Goal: Find specific page/section: Find specific page/section

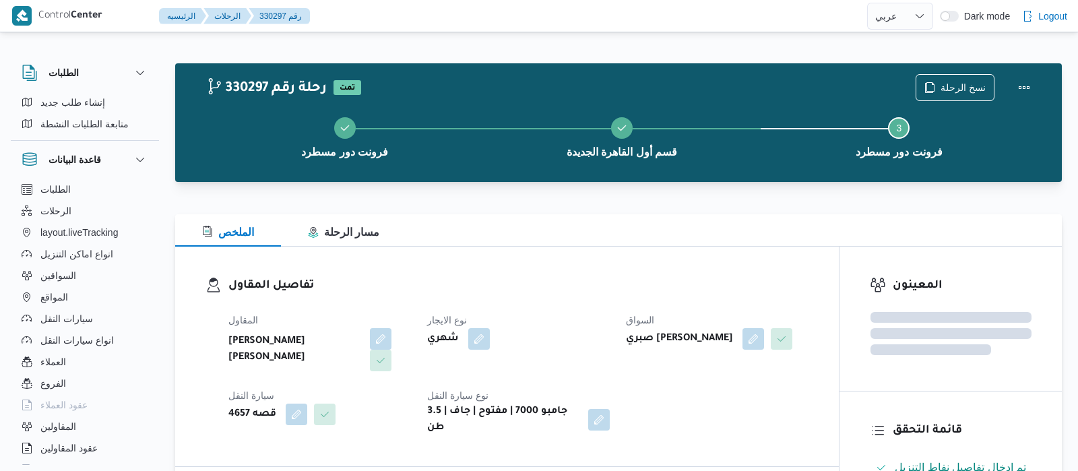
select select "ar"
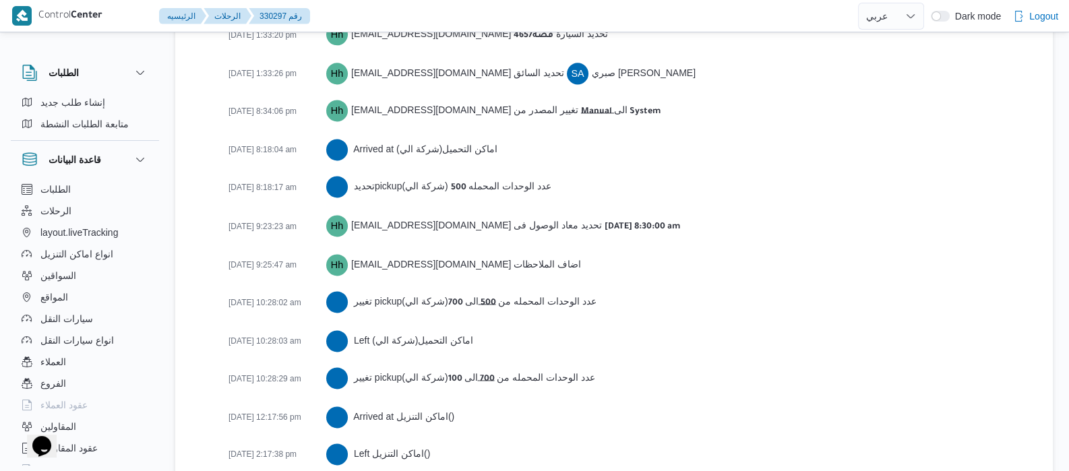
scroll to position [2477, 0]
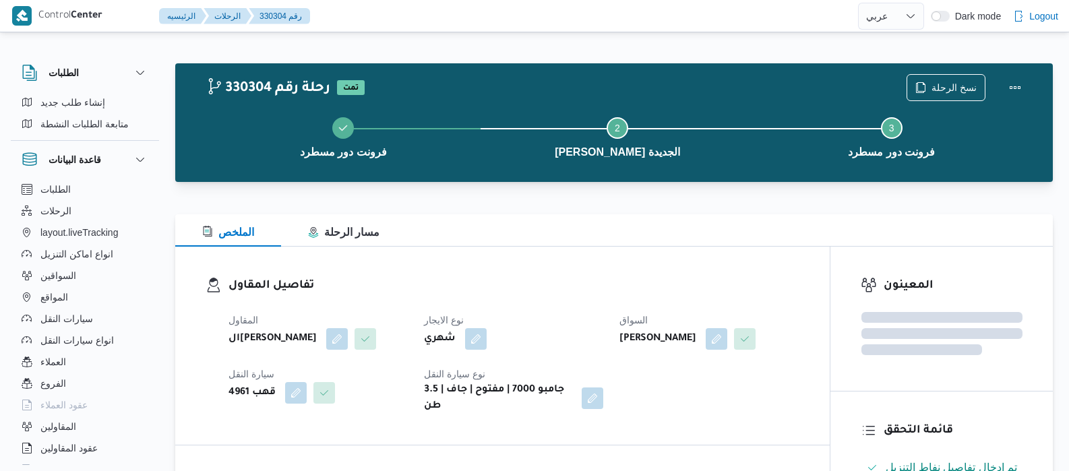
select select "ar"
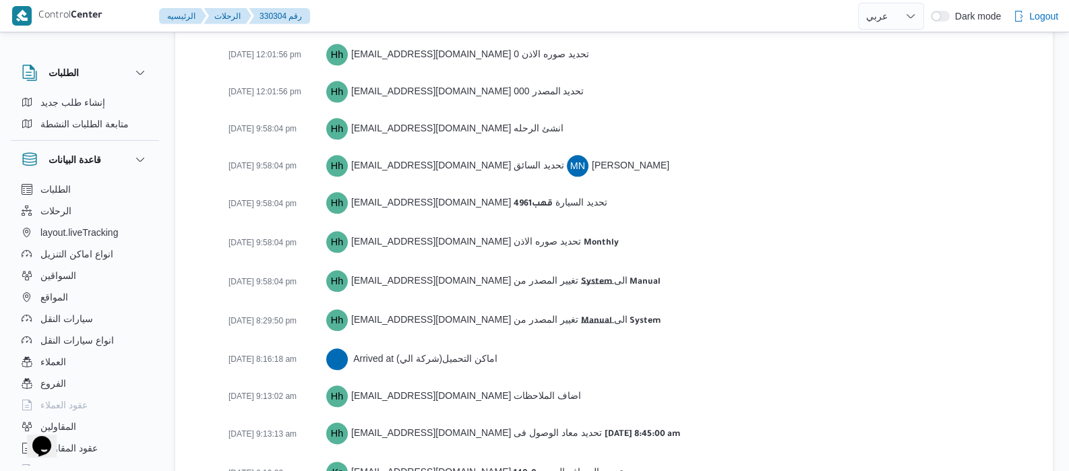
scroll to position [2142, 0]
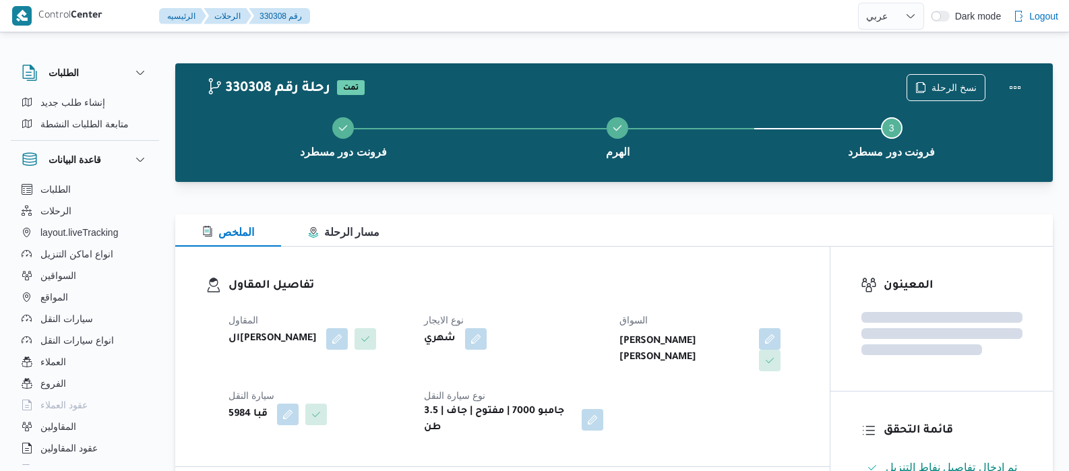
select select "ar"
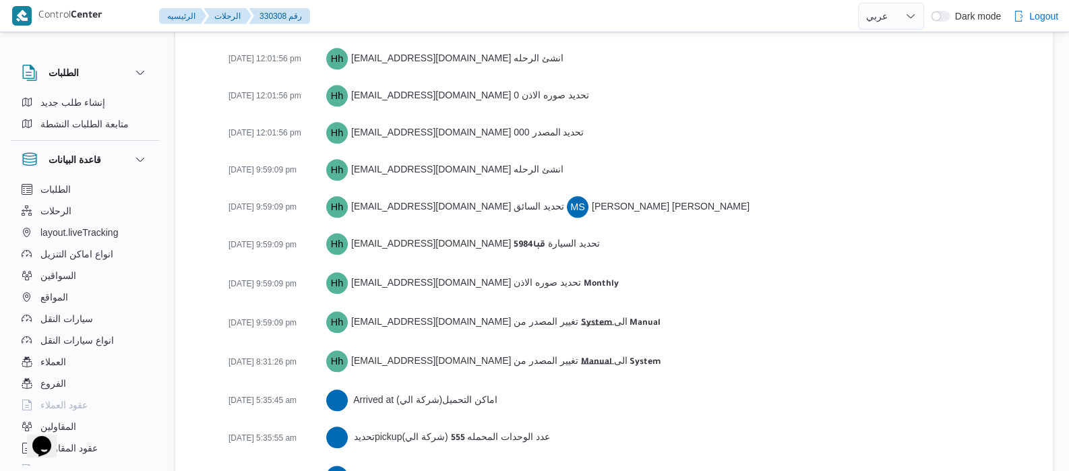
scroll to position [2217, 0]
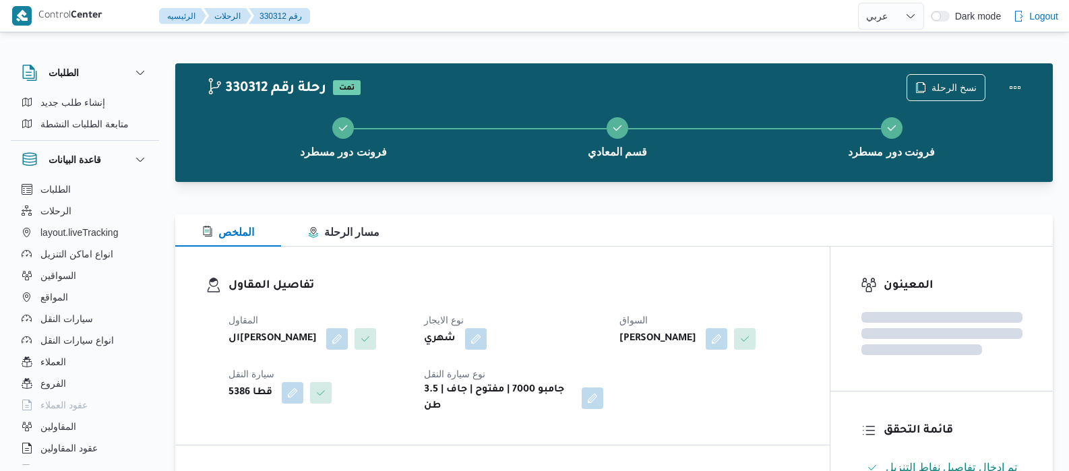
select select "ar"
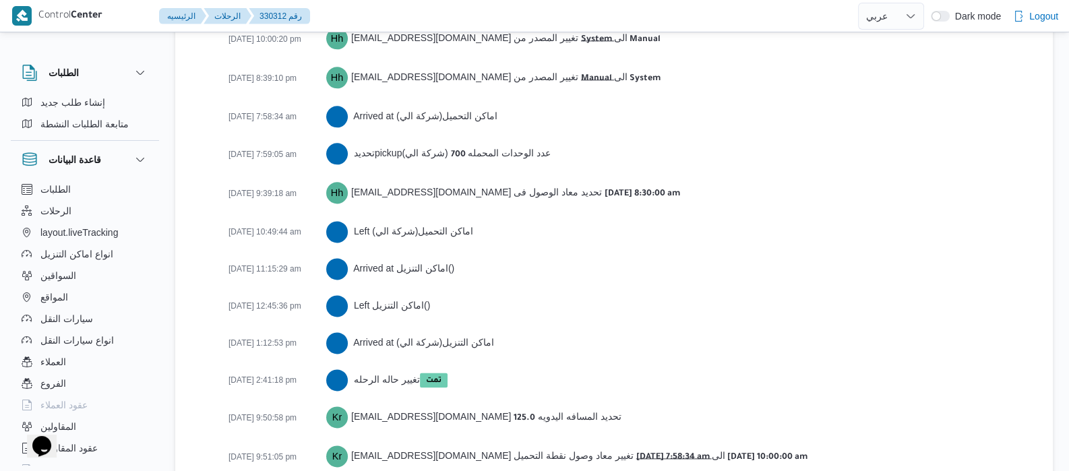
scroll to position [2269, 0]
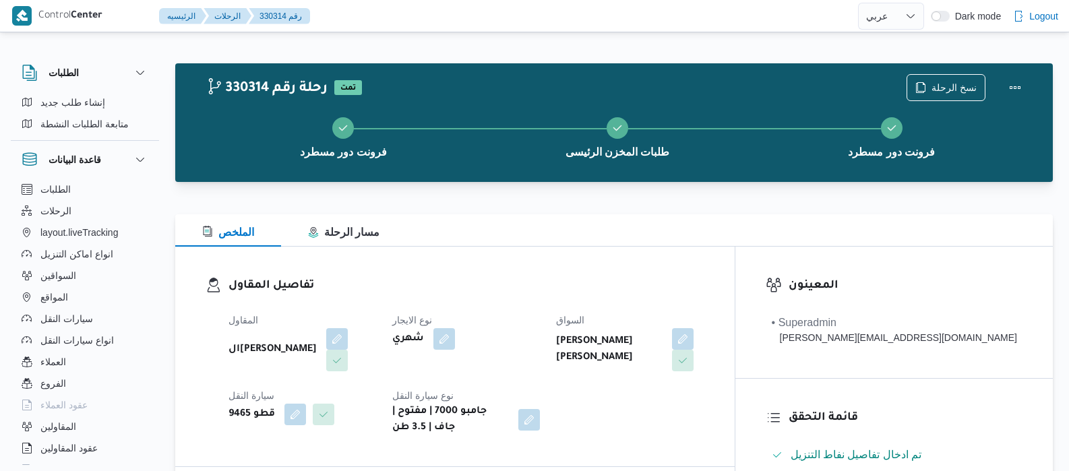
select select "ar"
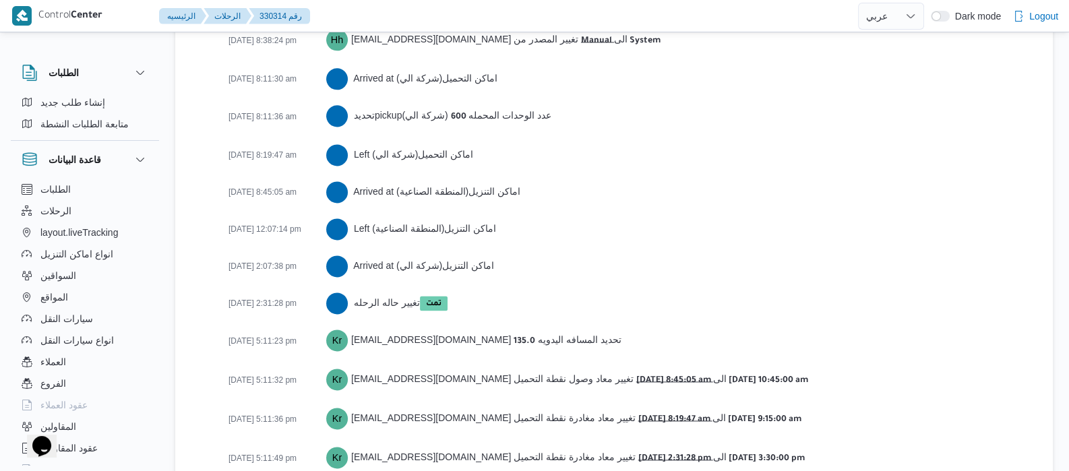
scroll to position [2306, 0]
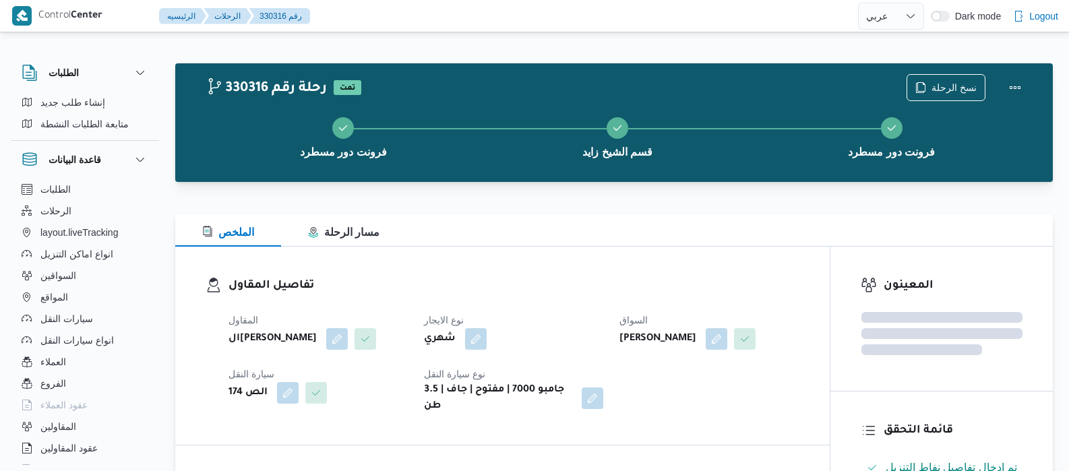
select select "ar"
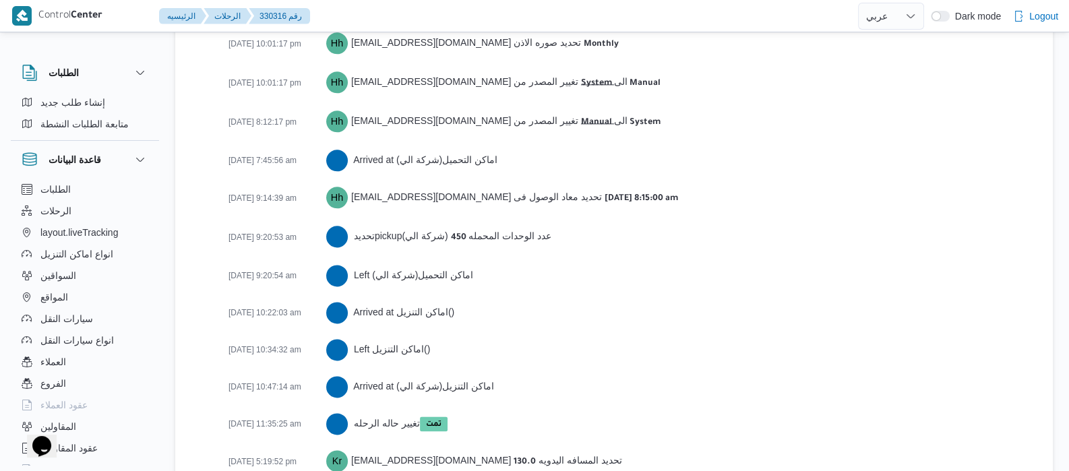
scroll to position [2231, 0]
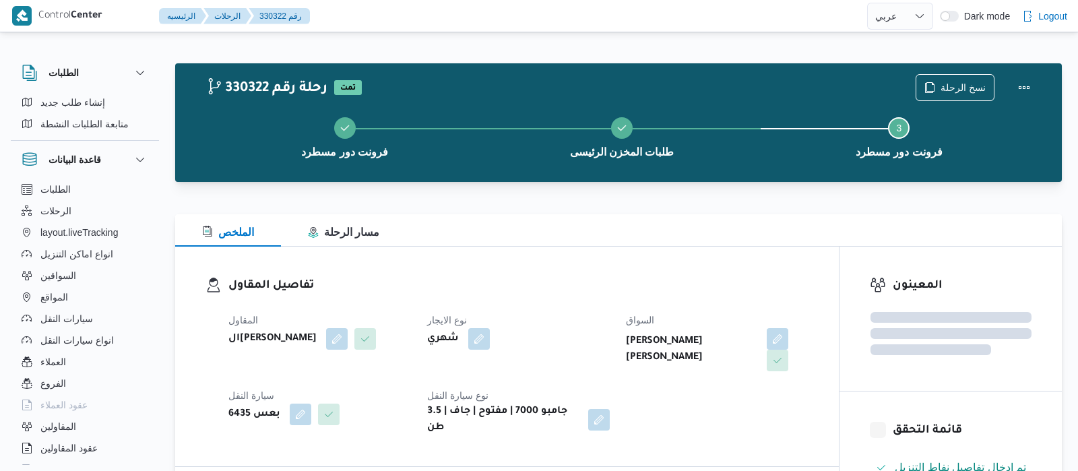
select select "ar"
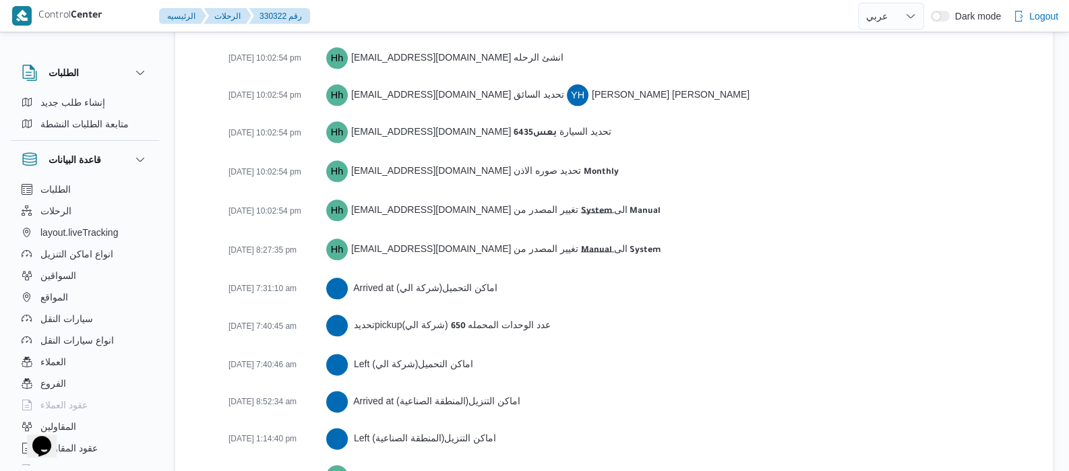
scroll to position [2216, 0]
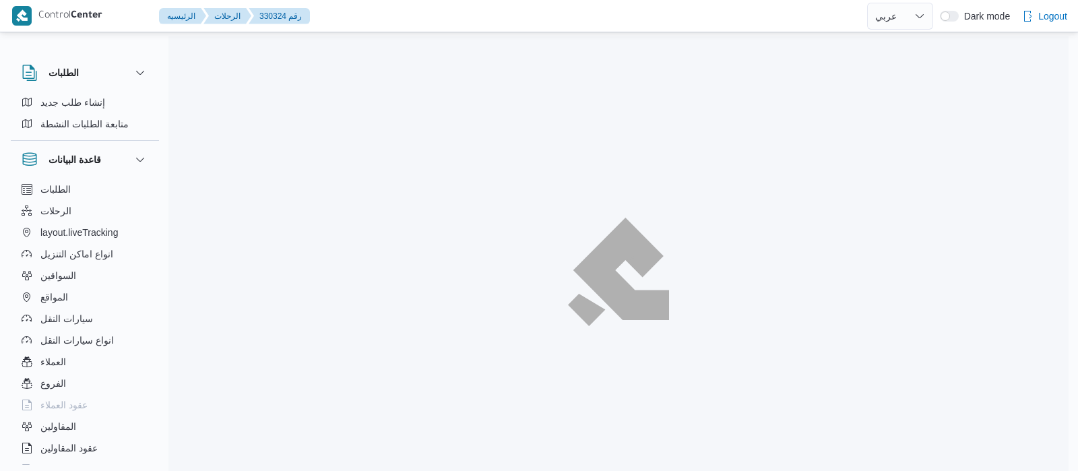
select select "ar"
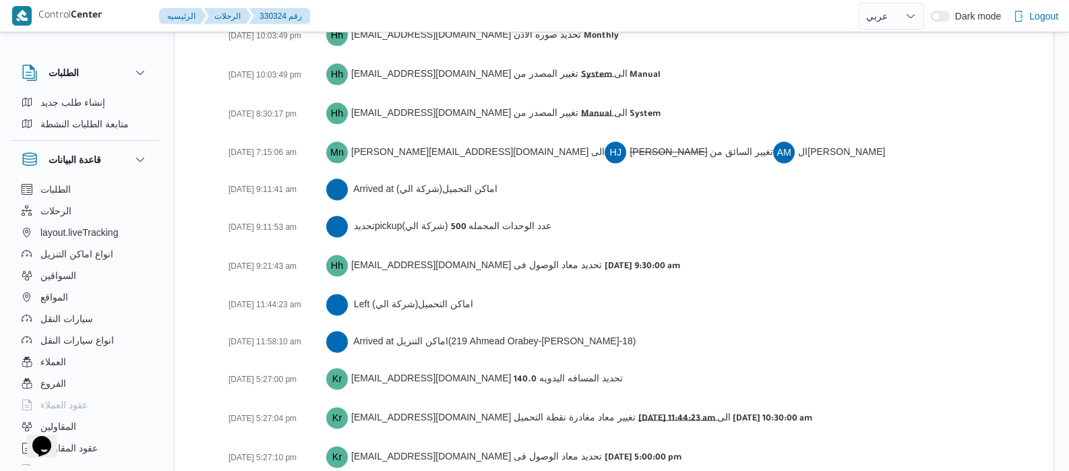
scroll to position [2267, 0]
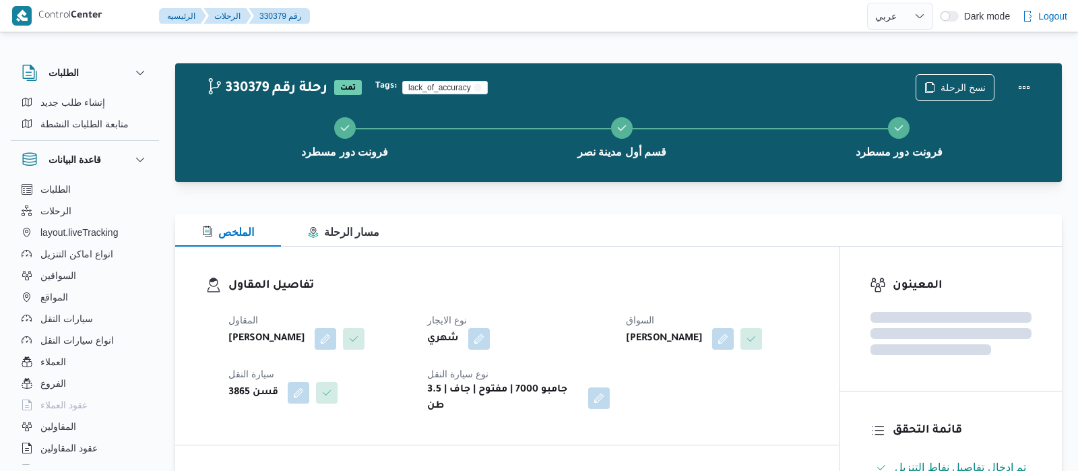
select select "ar"
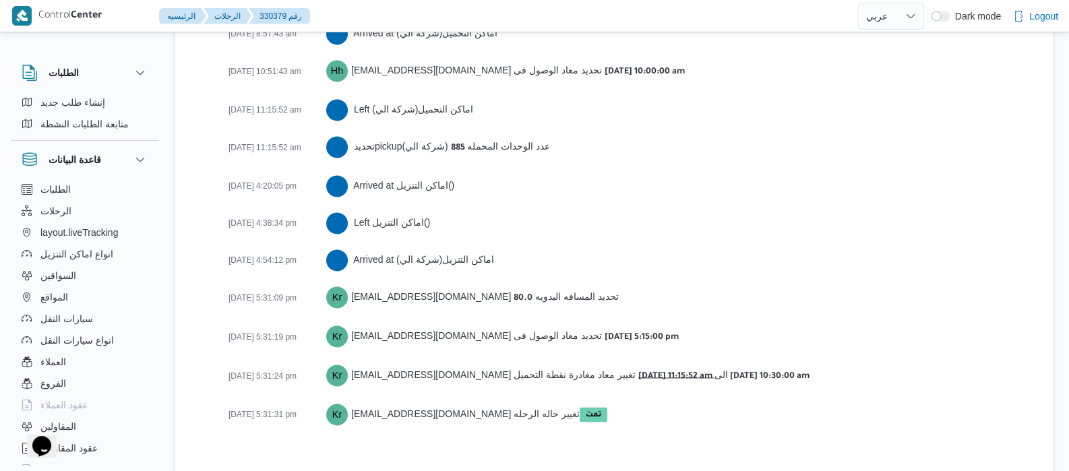
scroll to position [2440, 0]
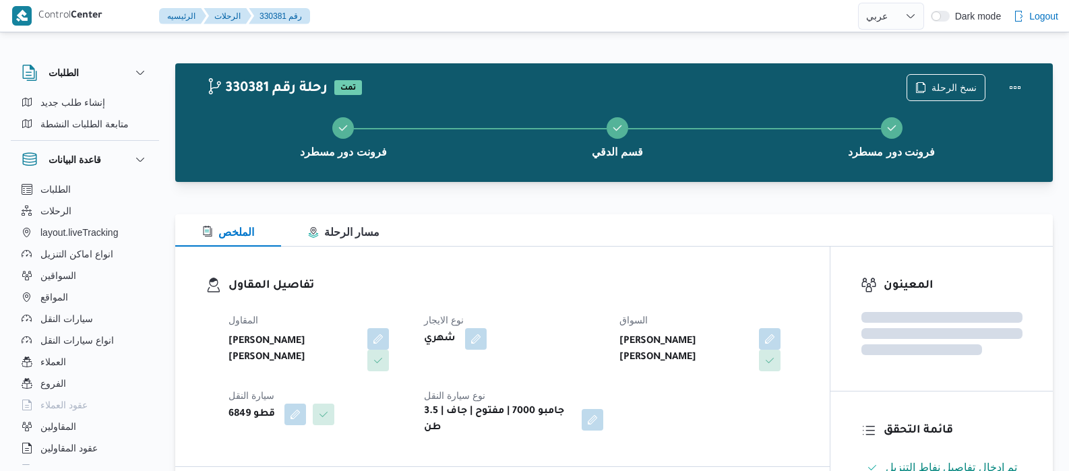
select select "ar"
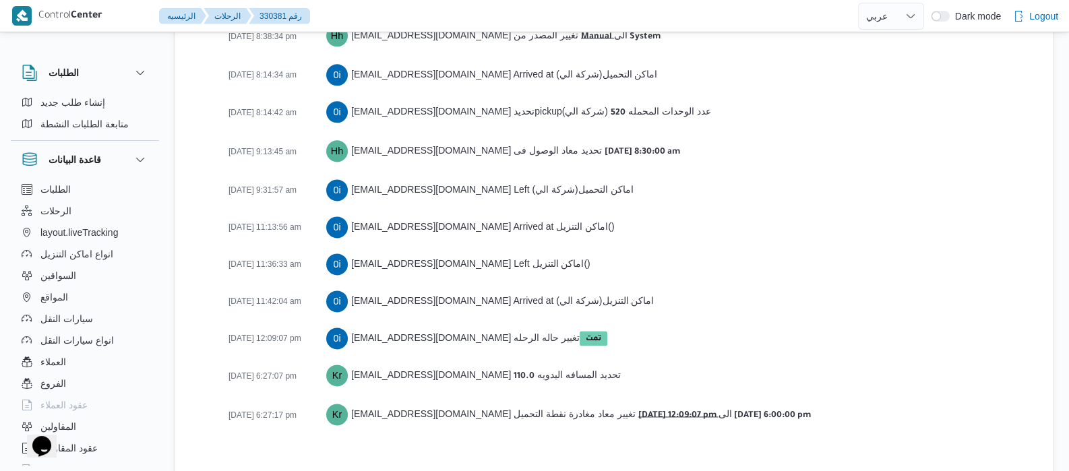
scroll to position [2253, 0]
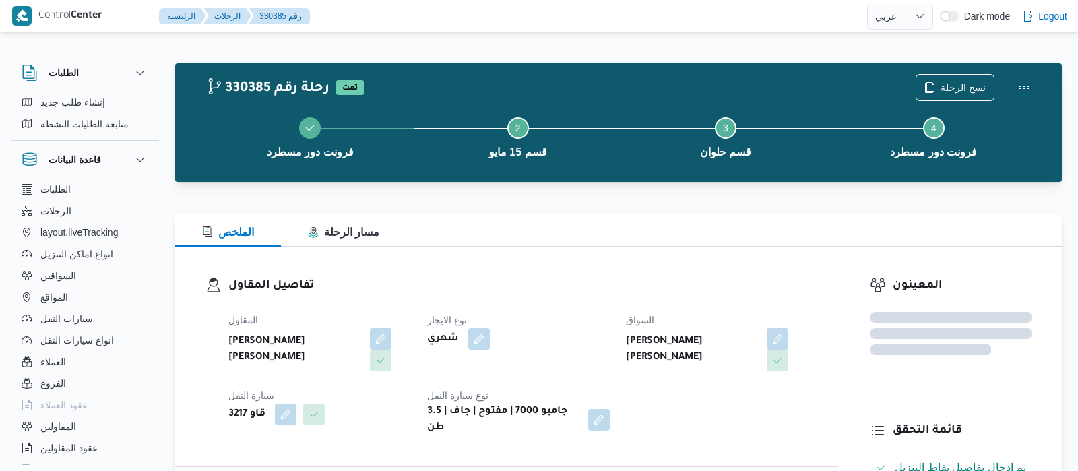
select select "ar"
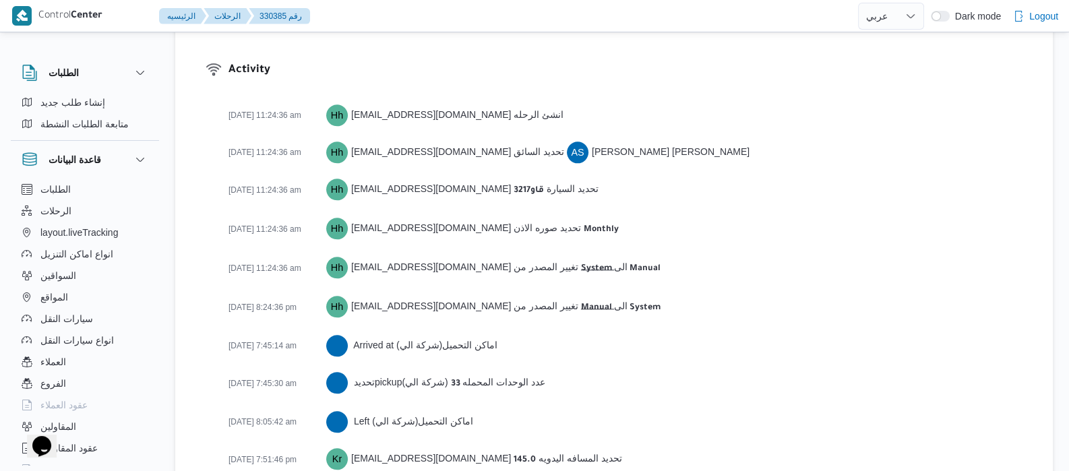
scroll to position [2066, 0]
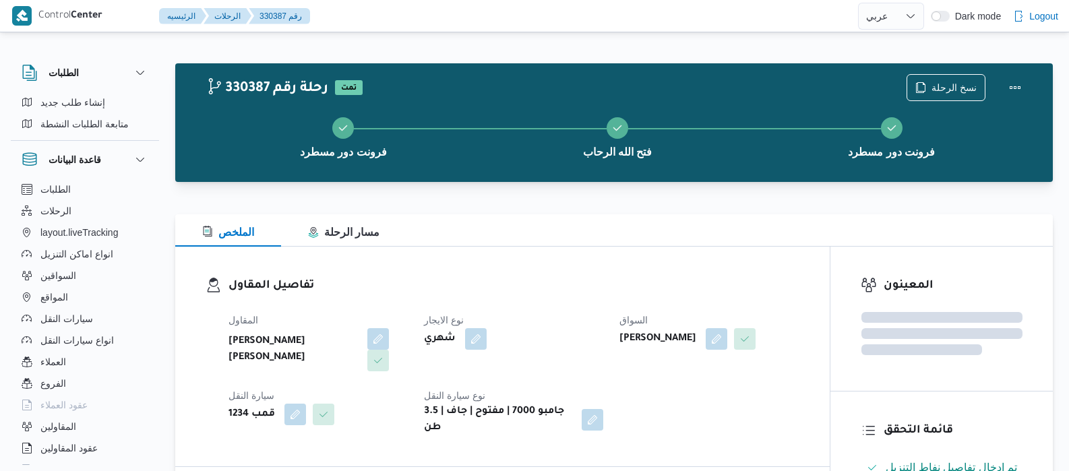
select select "ar"
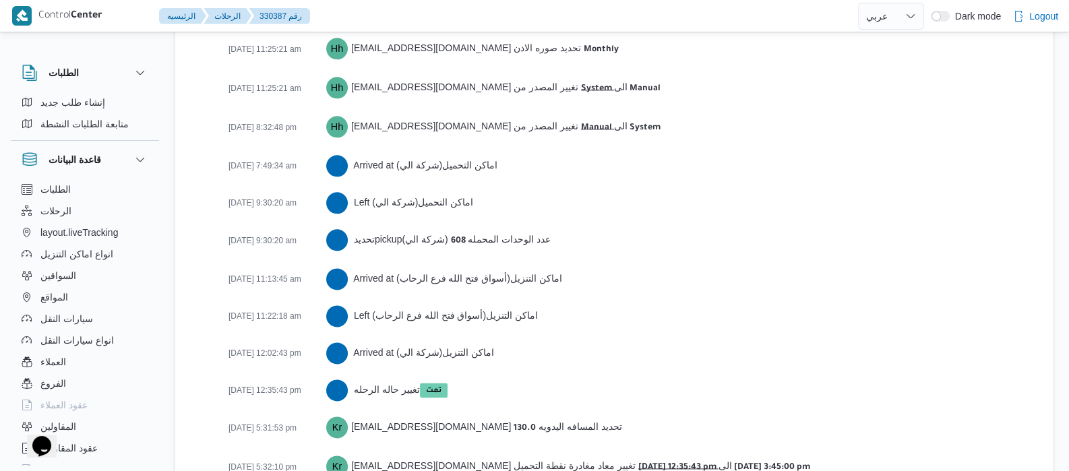
scroll to position [2215, 0]
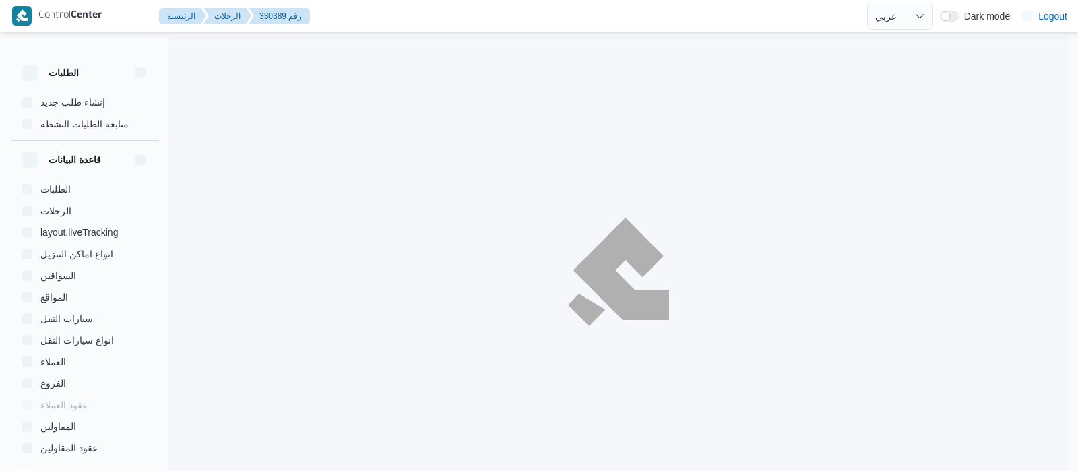
select select "ar"
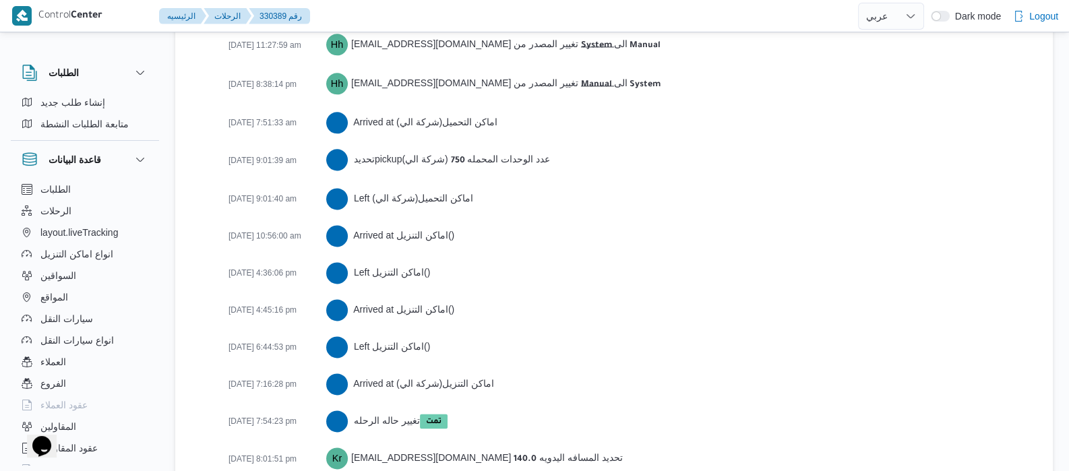
scroll to position [2287, 0]
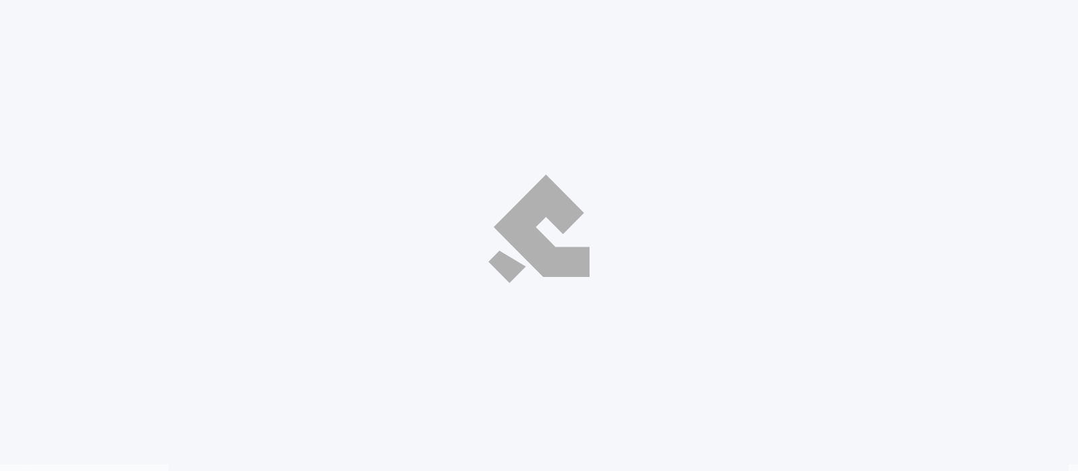
select select "ar"
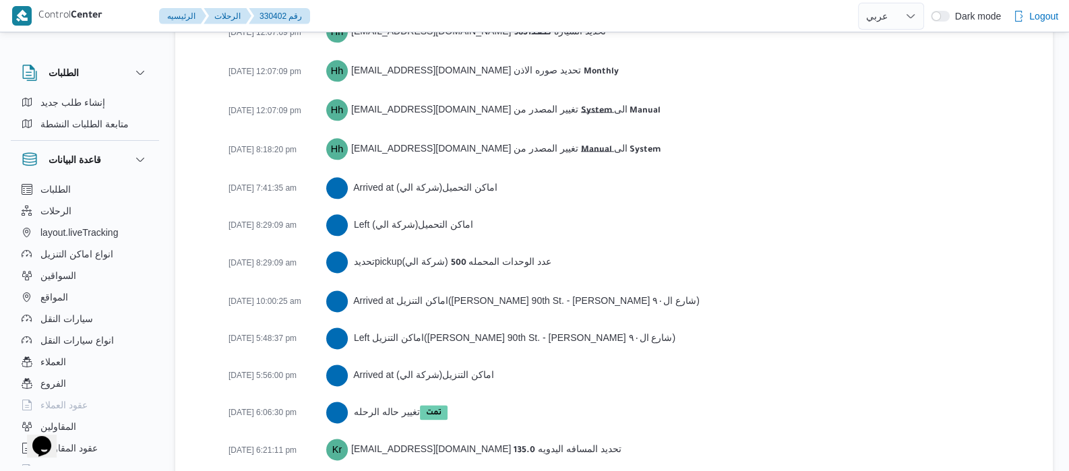
scroll to position [2178, 0]
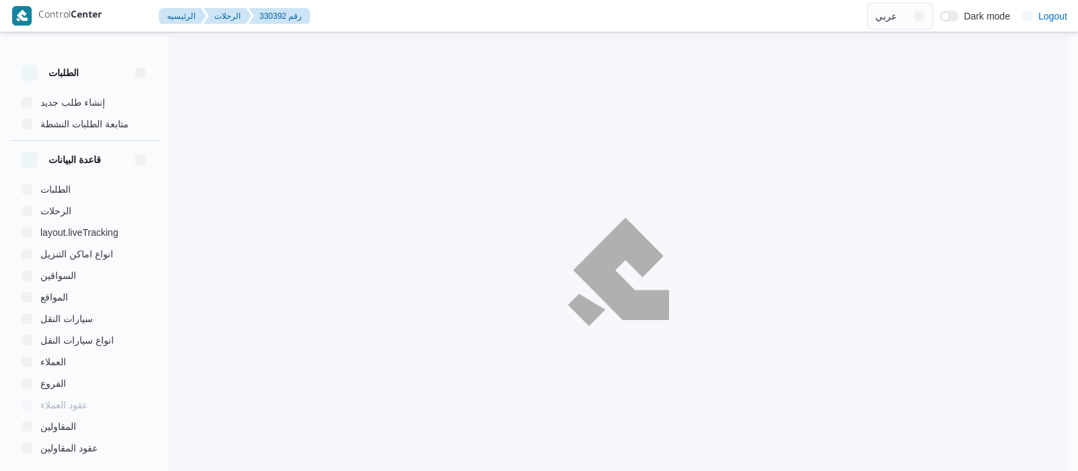
select select "ar"
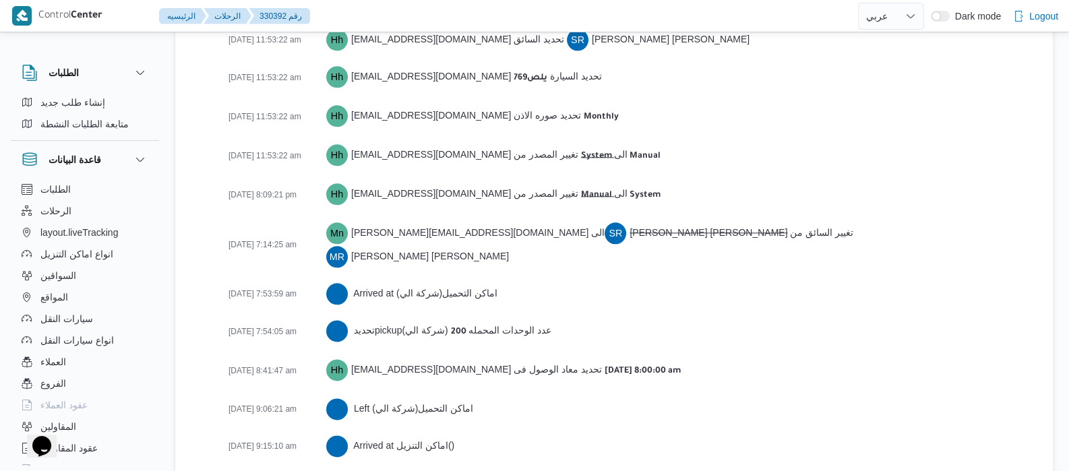
scroll to position [2290, 0]
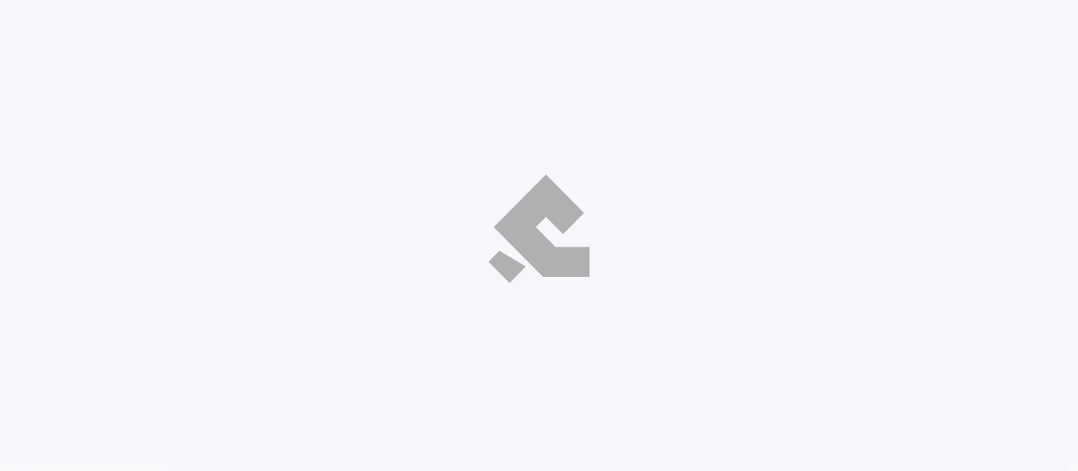
select select "ar"
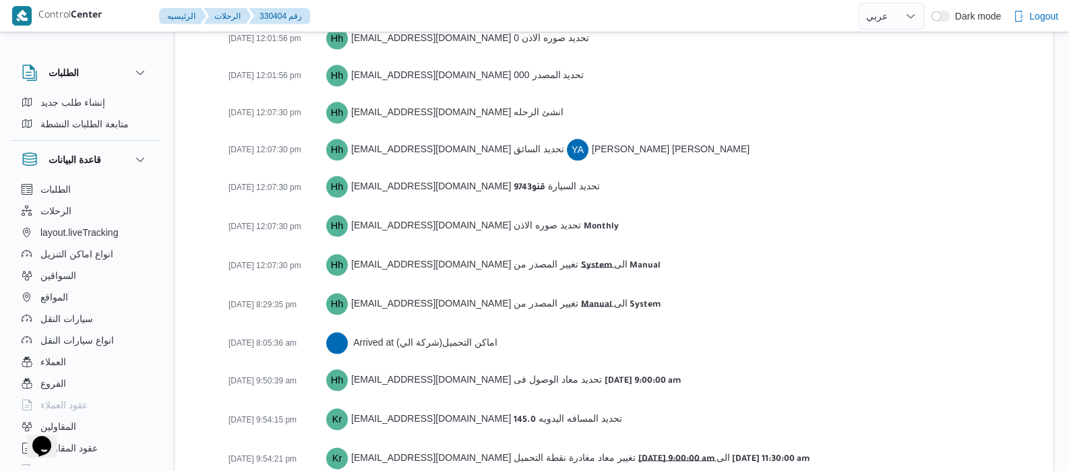
scroll to position [2142, 0]
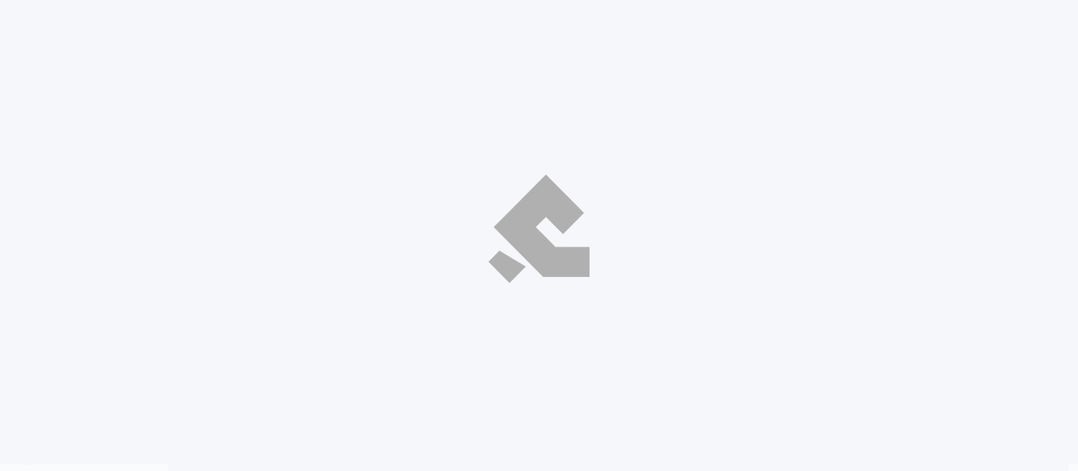
select select "ar"
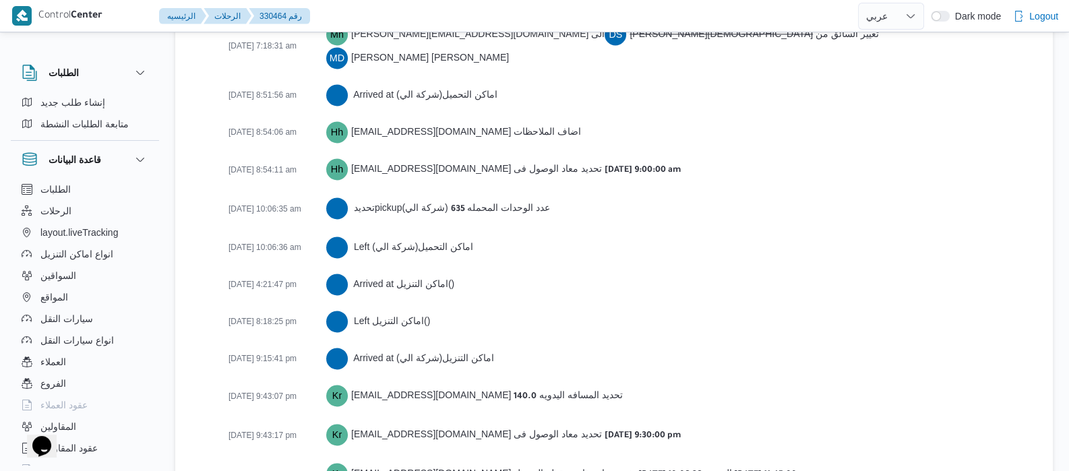
scroll to position [2552, 0]
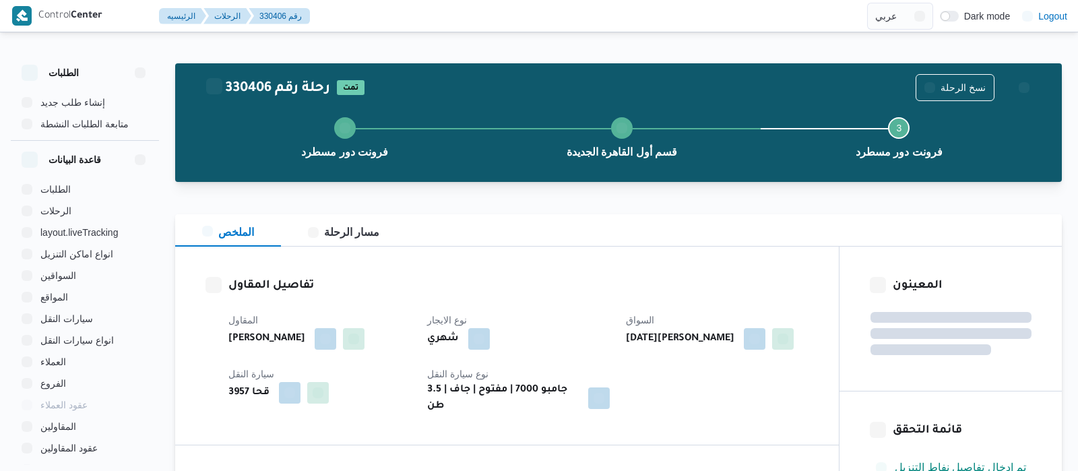
select select "ar"
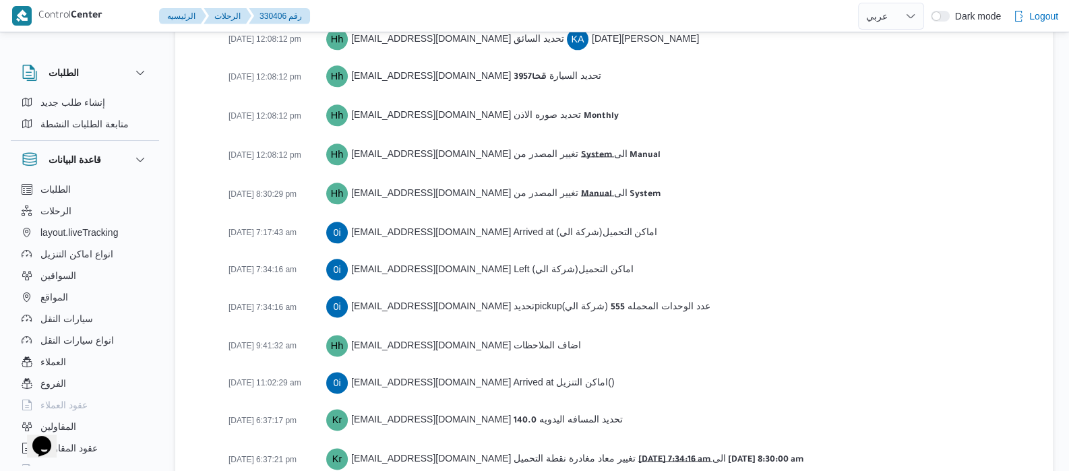
scroll to position [2216, 0]
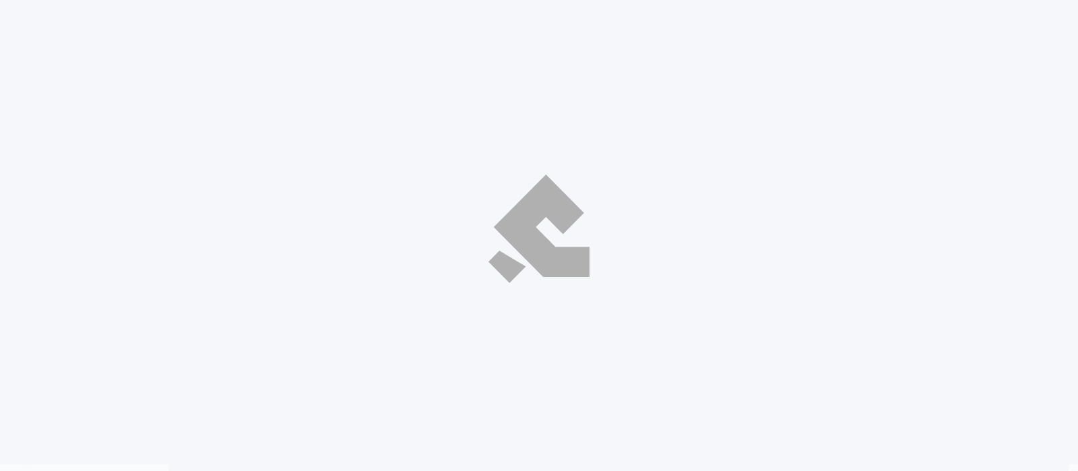
select select "ar"
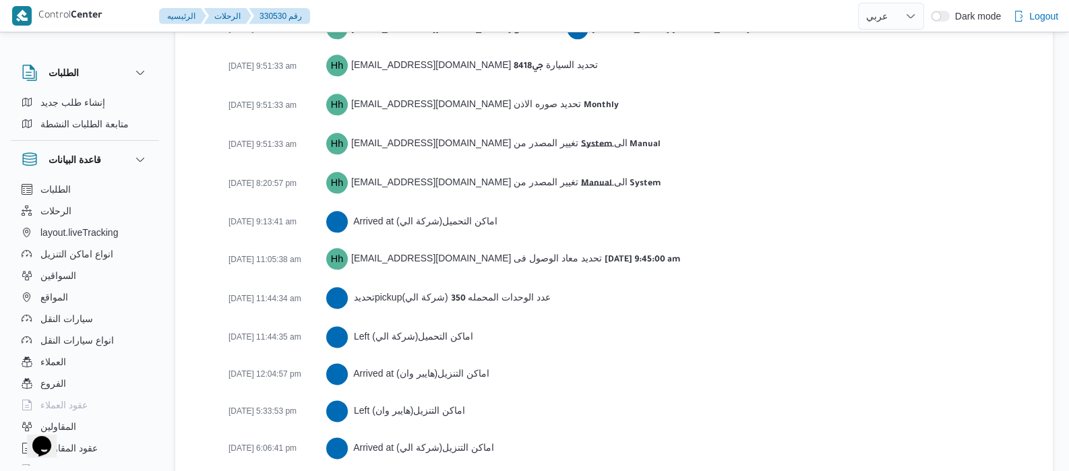
scroll to position [2291, 0]
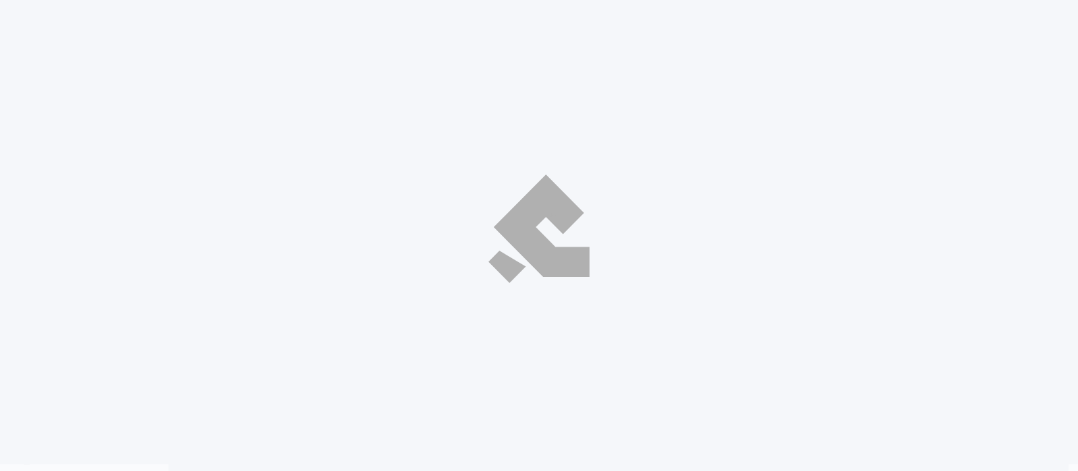
select select "ar"
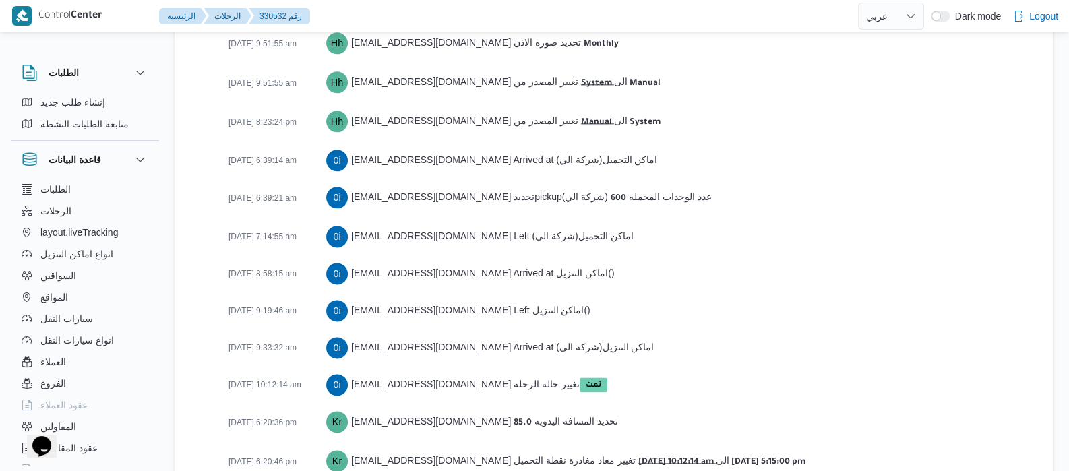
scroll to position [2215, 0]
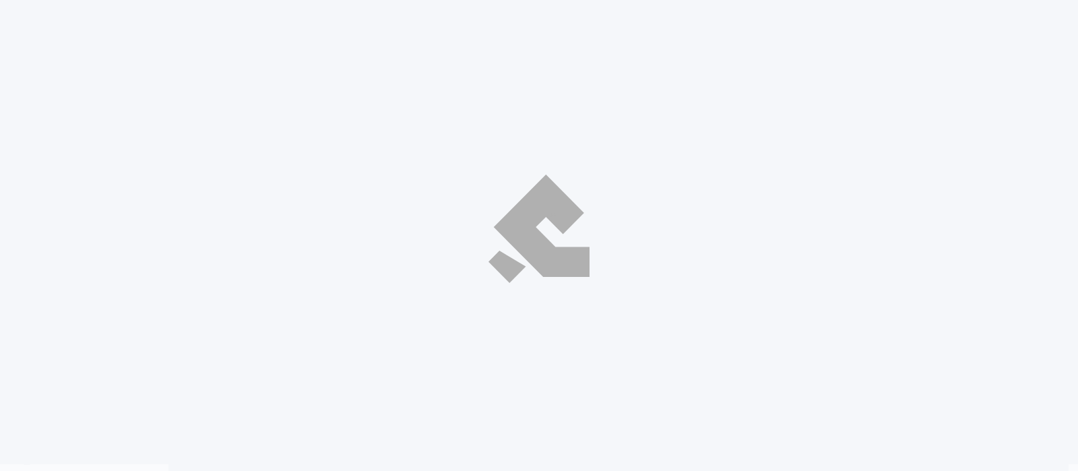
select select "ar"
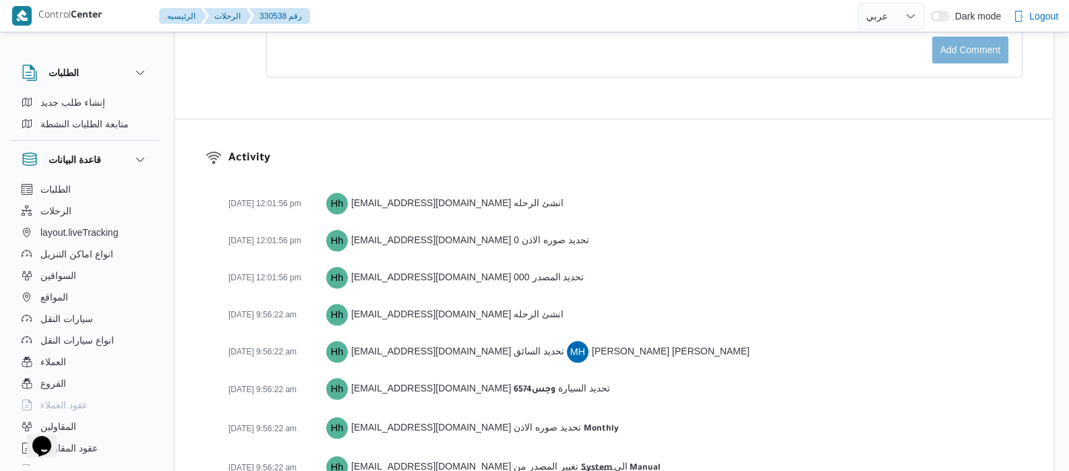
scroll to position [1785, 0]
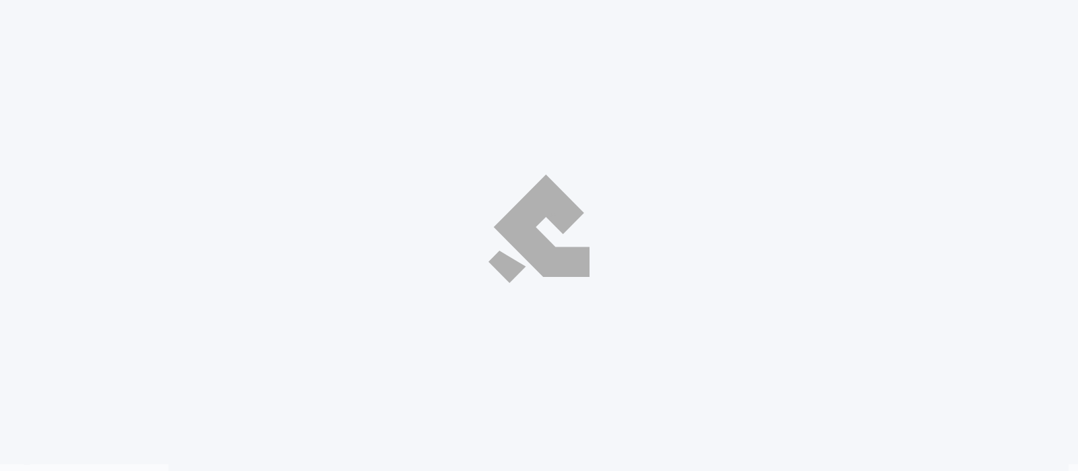
select select "ar"
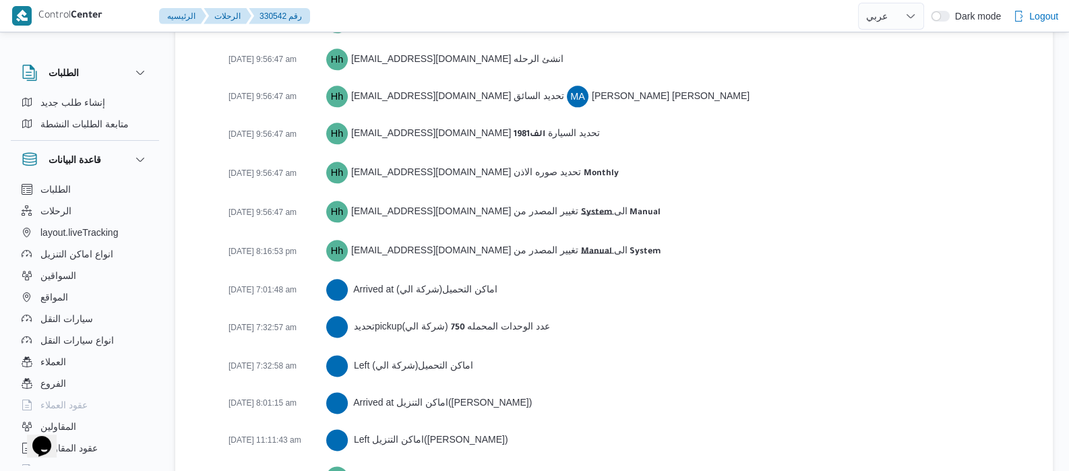
scroll to position [2214, 0]
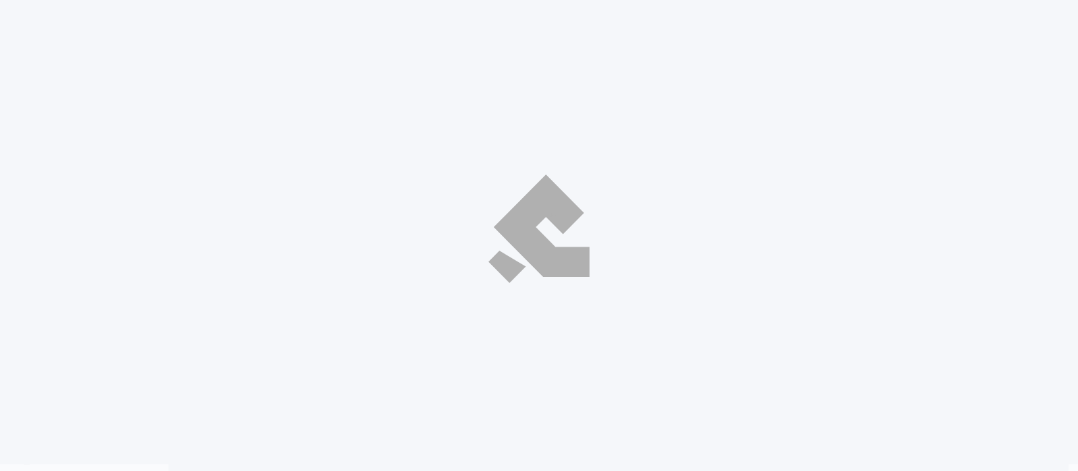
select select "ar"
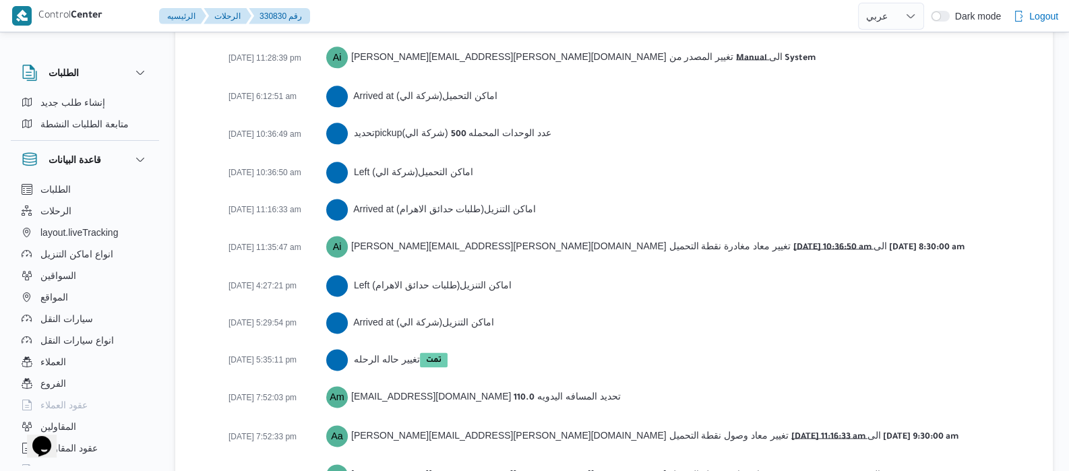
scroll to position [2280, 0]
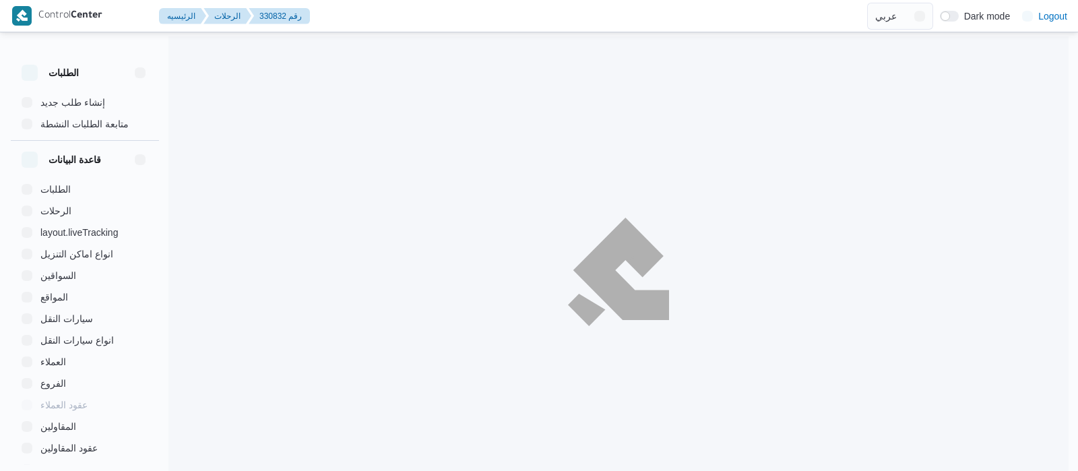
select select "ar"
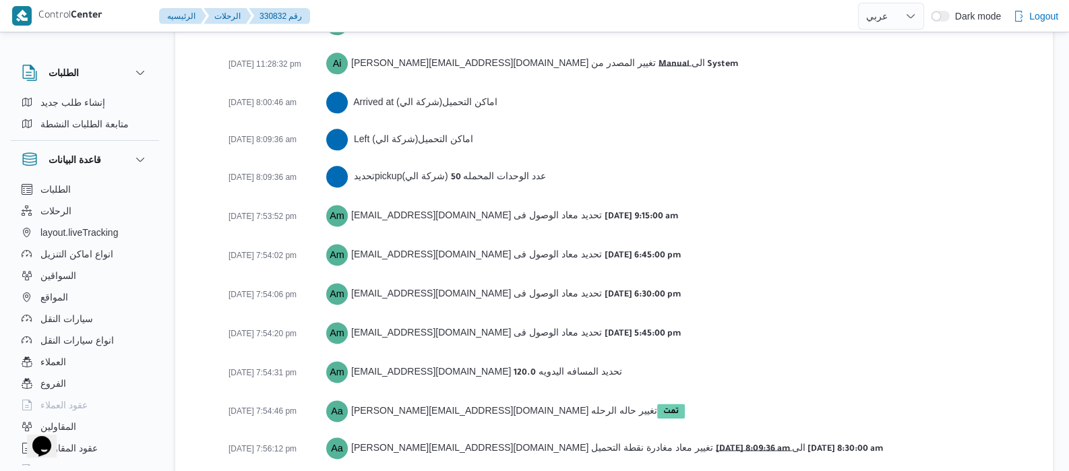
scroll to position [2244, 0]
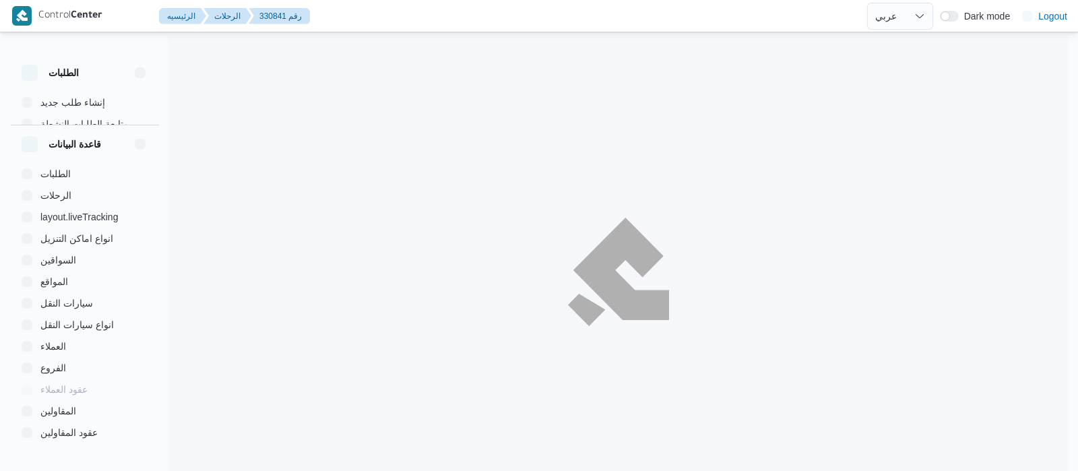
select select "ar"
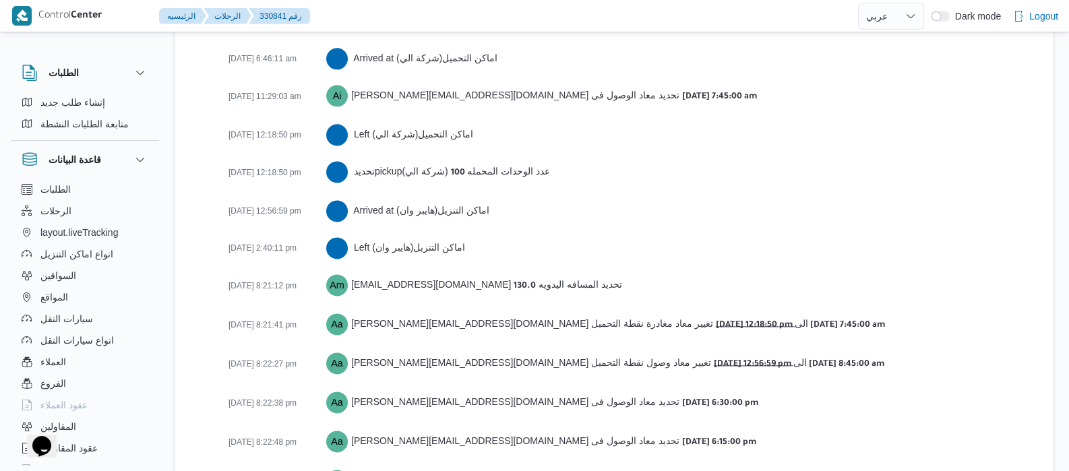
scroll to position [2366, 0]
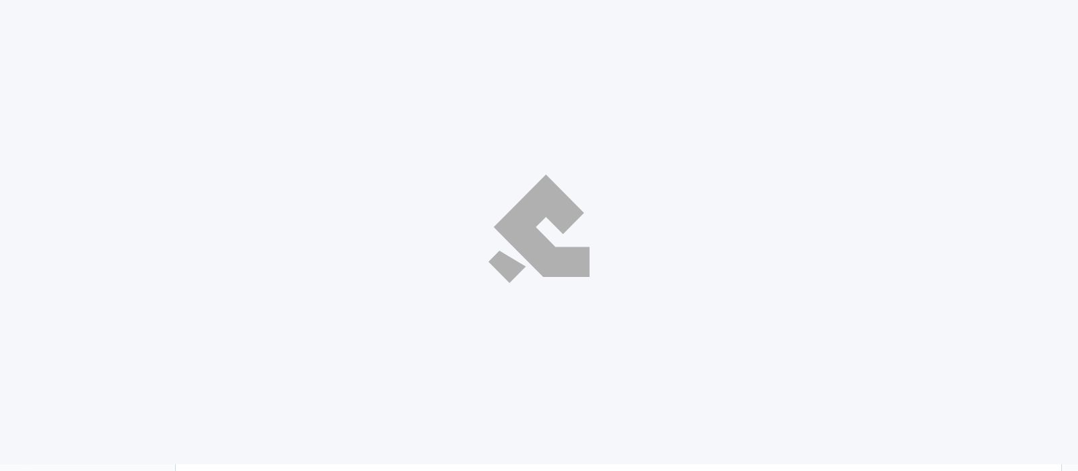
select select "ar"
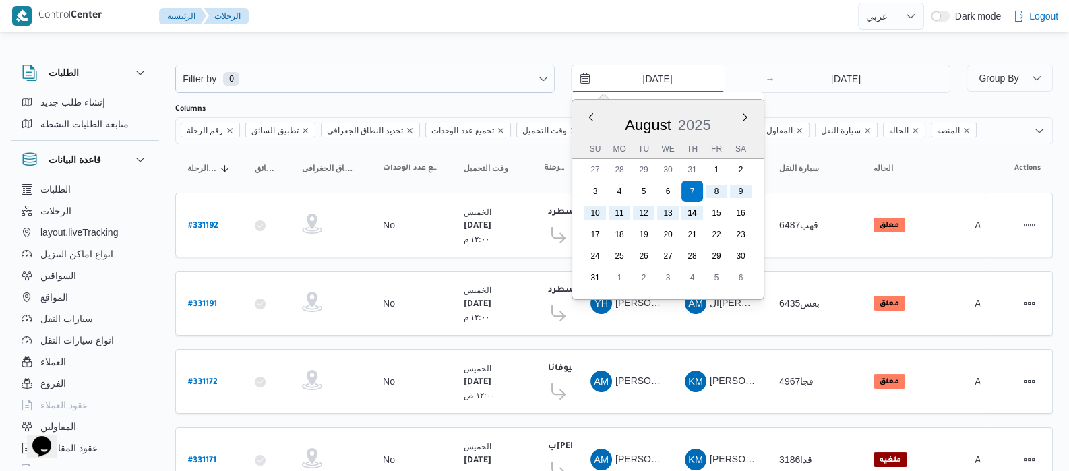
click at [622, 69] on input "[DATE]" at bounding box center [648, 78] width 153 height 27
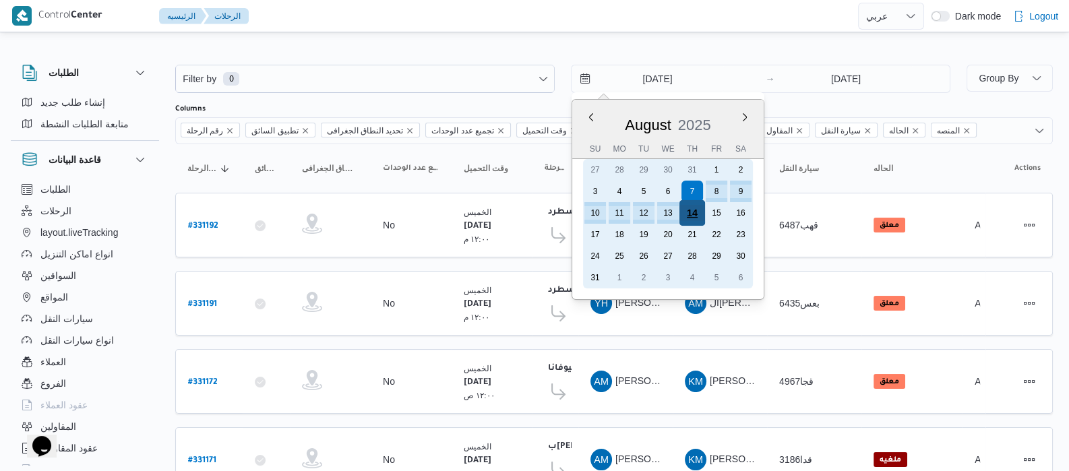
click at [685, 210] on div "14" at bounding box center [692, 213] width 26 height 26
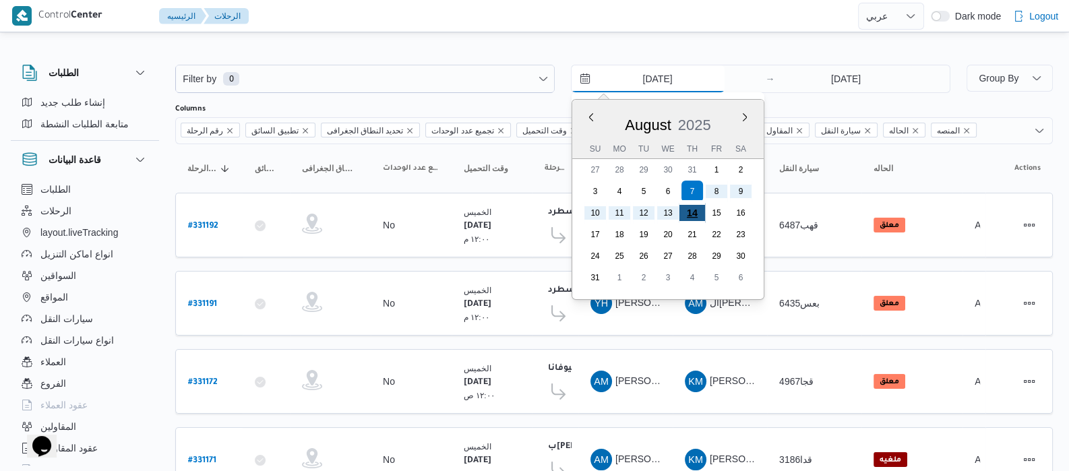
type input "[DATE]"
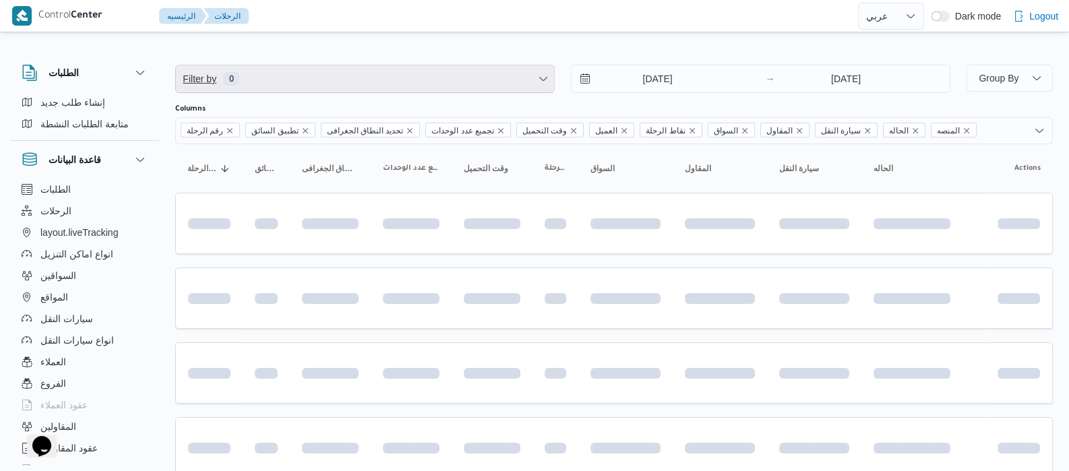
click at [296, 75] on span "Filter by 0" at bounding box center [365, 78] width 378 height 27
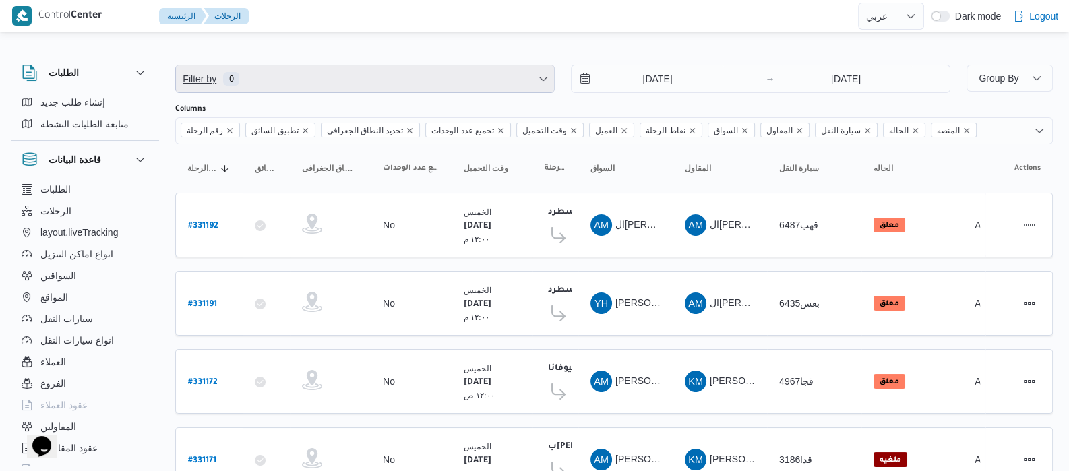
click at [243, 82] on span "Filter by 0" at bounding box center [365, 78] width 378 height 27
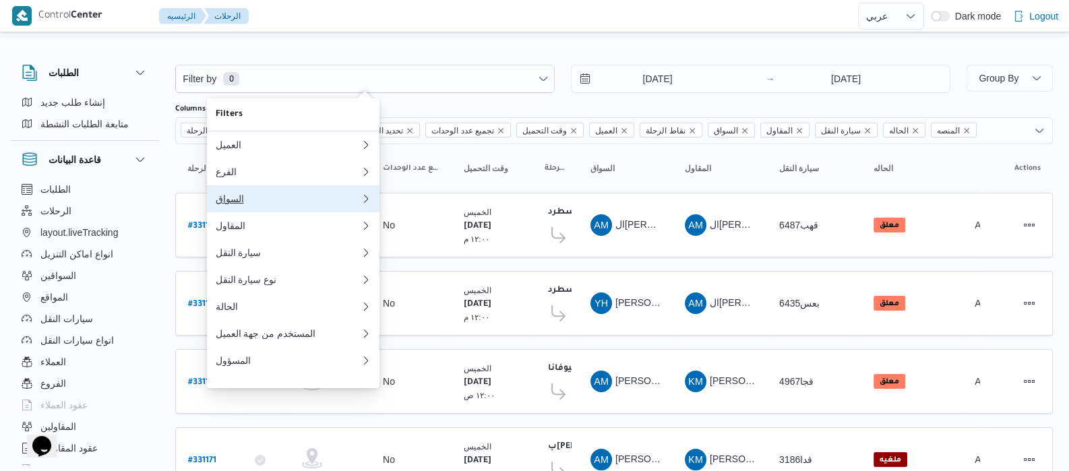
click at [253, 204] on div "السواق" at bounding box center [288, 198] width 146 height 11
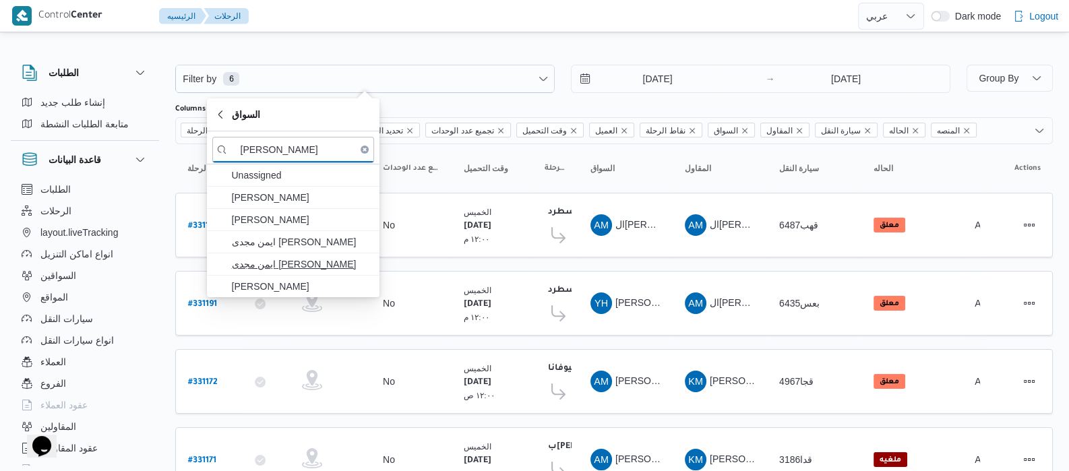
type input "[PERSON_NAME]"
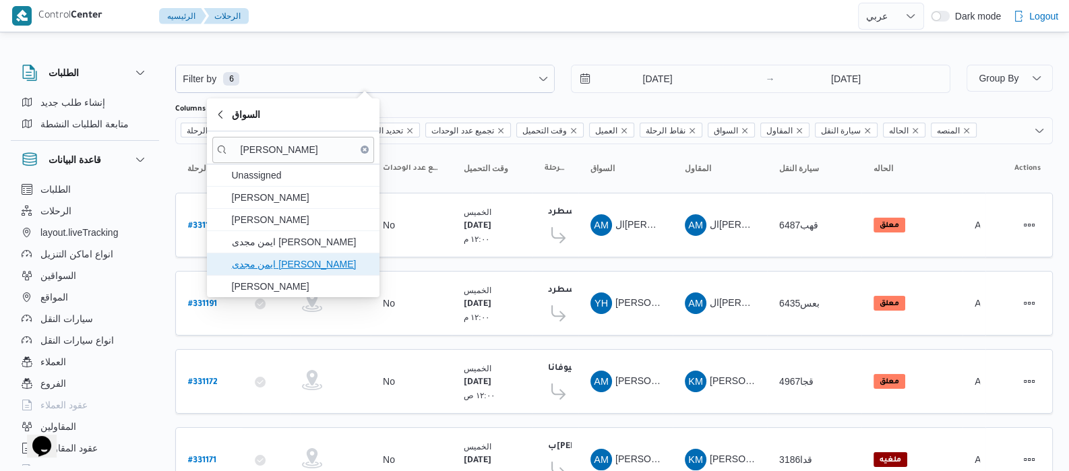
click at [294, 264] on span "ايمن مجدى [PERSON_NAME]" at bounding box center [301, 264] width 140 height 16
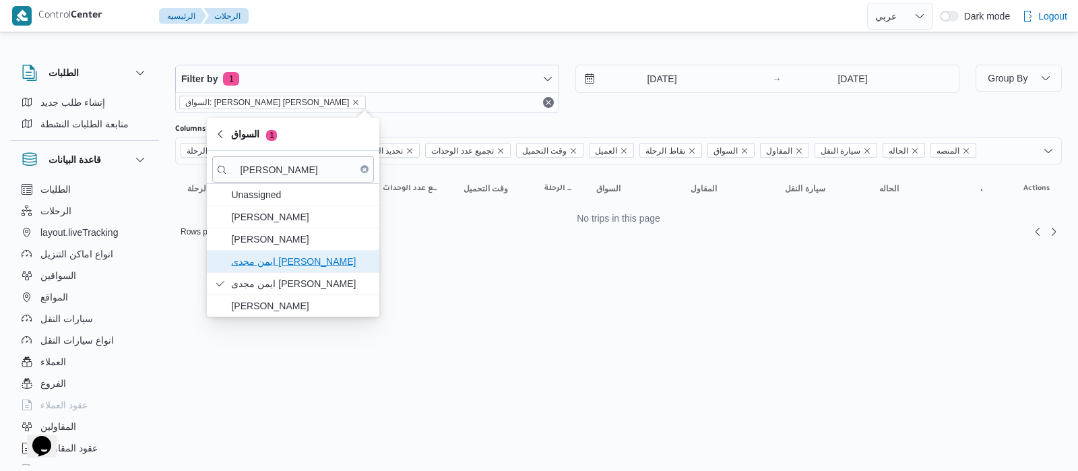
click at [288, 266] on span "ايمن مجدى [PERSON_NAME]" at bounding box center [301, 261] width 140 height 16
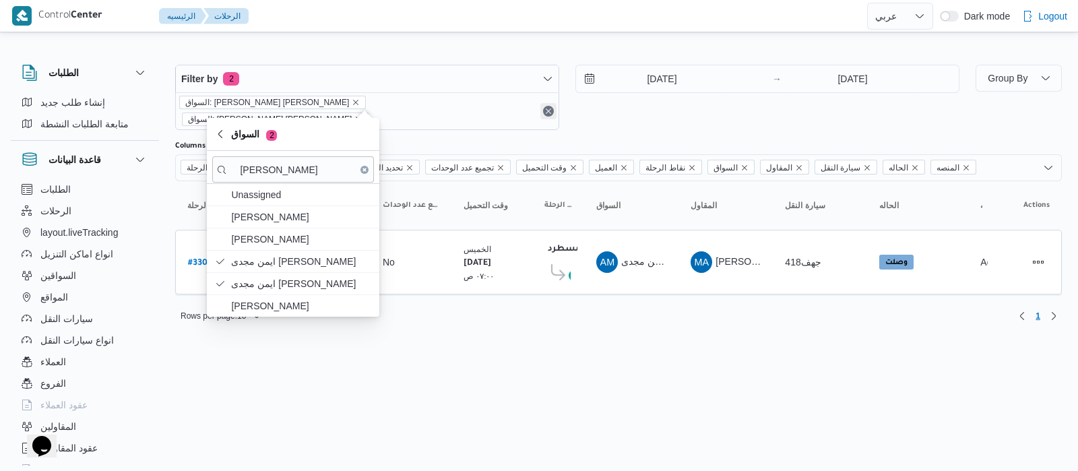
click at [552, 106] on button "Remove" at bounding box center [549, 111] width 16 height 16
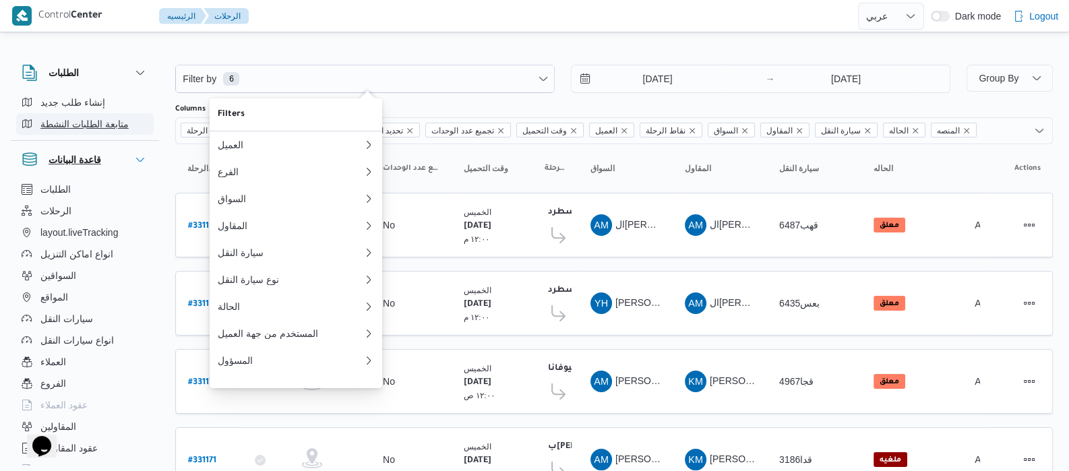
click at [55, 126] on div "الطلبات إنشاء طلب جديد متابعة الطلبات النشطة قاعدة البيانات الطلبات الرحلات lay…" at bounding box center [85, 262] width 148 height 417
